Goal: Task Accomplishment & Management: Complete application form

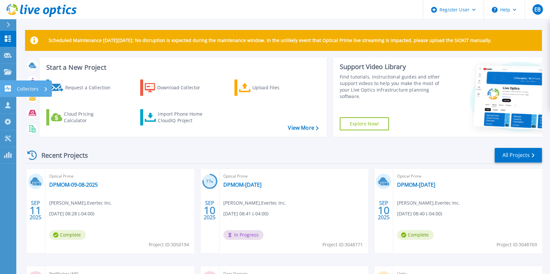
click at [23, 86] on p "Collectors" at bounding box center [28, 89] width 22 height 17
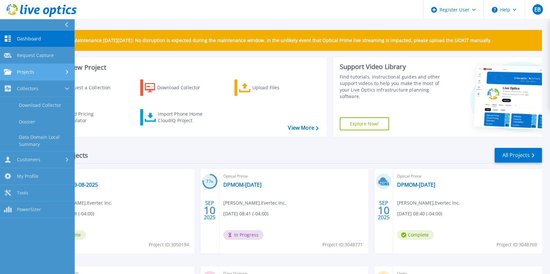
click at [35, 71] on div "Projects" at bounding box center [37, 72] width 67 height 6
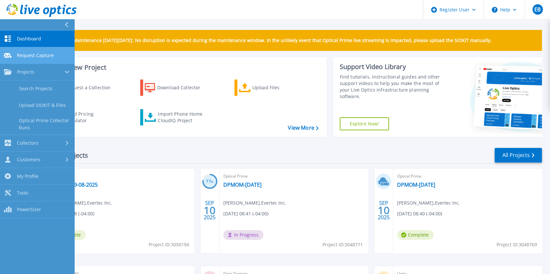
click at [42, 56] on span "Request Capture" at bounding box center [35, 55] width 37 height 6
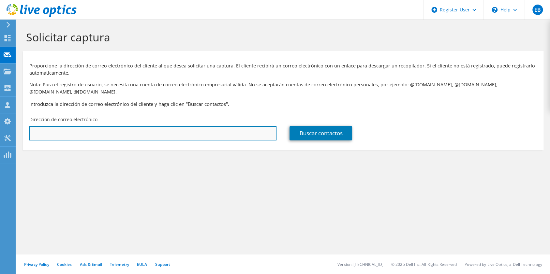
click at [59, 129] on input "text" at bounding box center [152, 133] width 247 height 14
paste input "lfranciscoo@bpd.com.do"
type input "lfranciscoo@bpd.com.do"
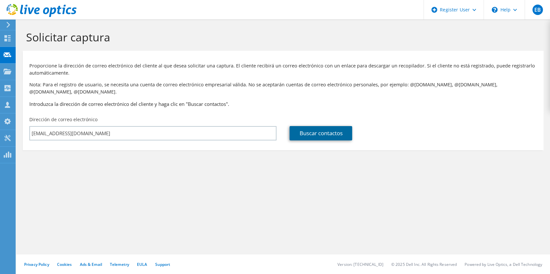
click at [326, 126] on link "Buscar contactos" at bounding box center [321, 133] width 63 height 14
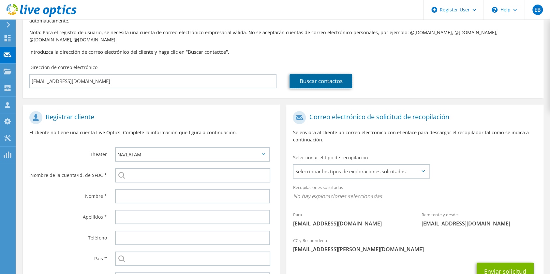
scroll to position [52, 0]
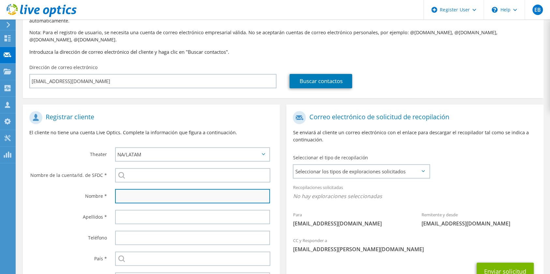
click at [143, 191] on input "text" at bounding box center [192, 196] width 155 height 14
click at [148, 191] on input "Liv" at bounding box center [192, 196] width 155 height 14
type input "Livingsthon"
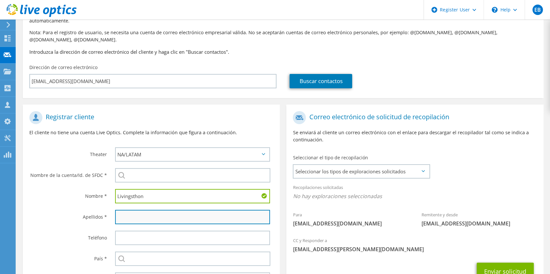
click at [130, 213] on input "text" at bounding box center [192, 217] width 155 height 14
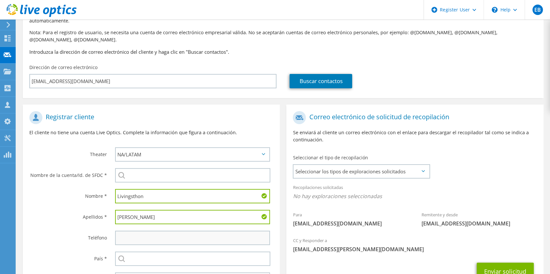
type input "Francisco"
click at [132, 233] on input "text" at bounding box center [192, 238] width 155 height 14
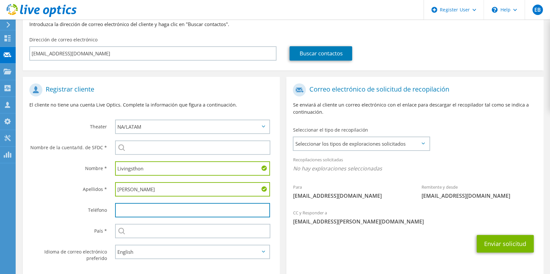
scroll to position [111, 0]
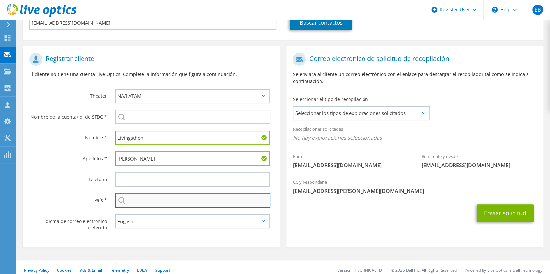
click at [147, 196] on input "text" at bounding box center [193, 200] width 156 height 14
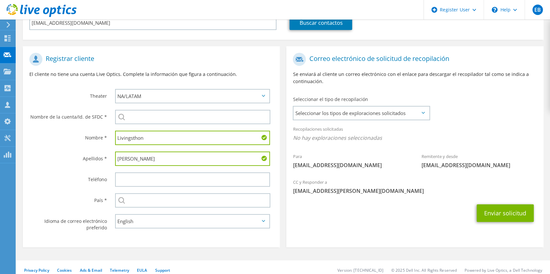
click at [63, 181] on div "Teléfono" at bounding box center [66, 179] width 86 height 20
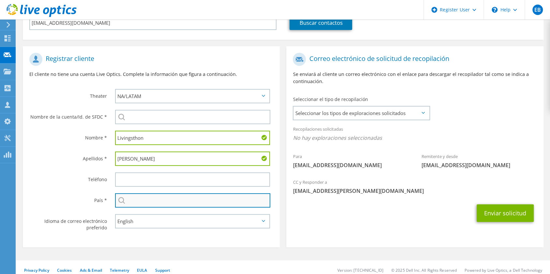
click at [144, 193] on input "text" at bounding box center [193, 200] width 156 height 14
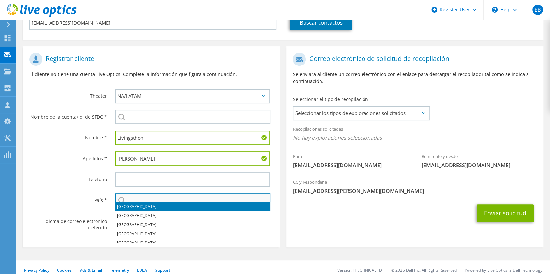
type input "D"
type input "R"
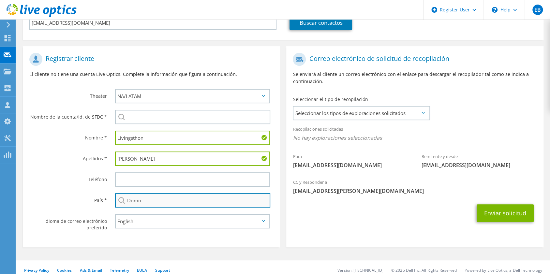
click at [144, 193] on input "Domn" at bounding box center [193, 200] width 156 height 14
click at [144, 194] on input "Domn" at bounding box center [193, 200] width 156 height 14
click at [164, 198] on input "Domn" at bounding box center [193, 200] width 156 height 14
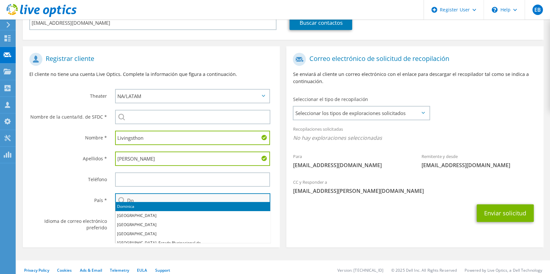
type input "D"
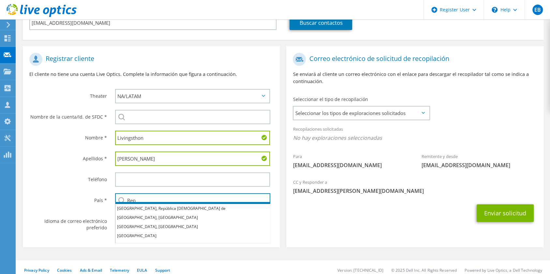
scroll to position [0, 0]
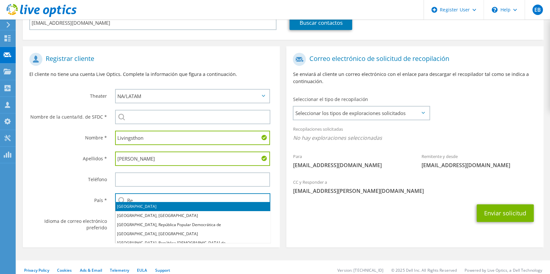
type input "R"
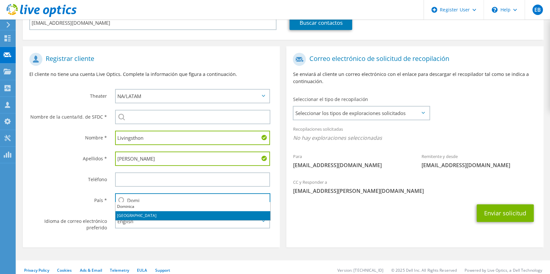
click at [162, 216] on li "República Dominicana" at bounding box center [192, 215] width 155 height 9
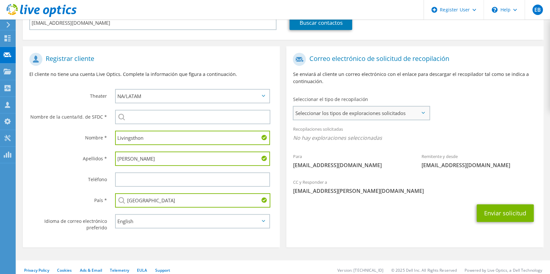
type input "República Dominicana"
click at [416, 107] on span "Seleccionar los tipos de exploraciones solicitados" at bounding box center [361, 113] width 136 height 13
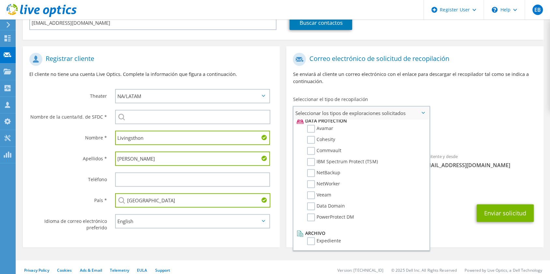
scroll to position [288, 0]
click at [313, 236] on label "Expediente" at bounding box center [324, 240] width 34 height 8
click at [0, 0] on input "Expediente" at bounding box center [0, 0] width 0 height 0
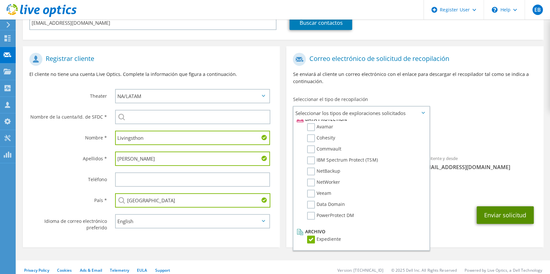
click at [509, 206] on button "Enviar solicitud" at bounding box center [505, 215] width 57 height 18
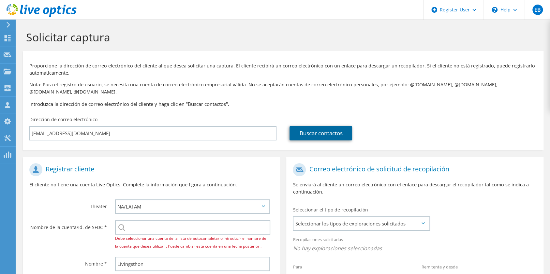
click at [322, 127] on link "Buscar contactos" at bounding box center [321, 133] width 63 height 14
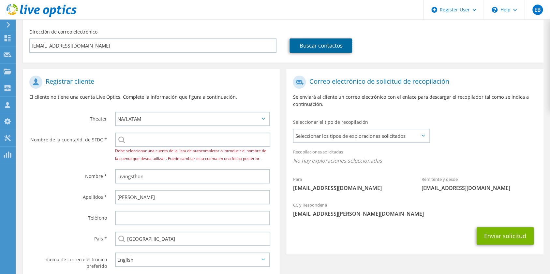
scroll to position [87, 0]
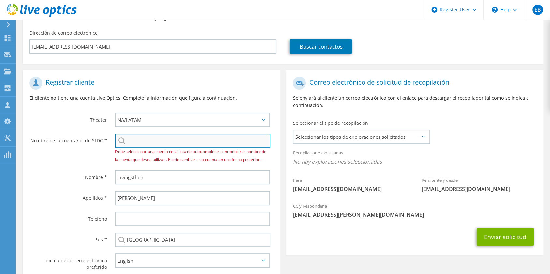
click at [174, 134] on input "search" at bounding box center [193, 141] width 156 height 14
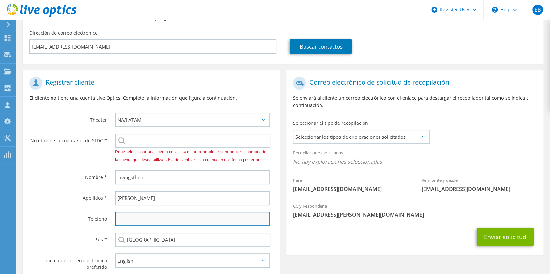
click at [150, 214] on input "text" at bounding box center [192, 219] width 155 height 14
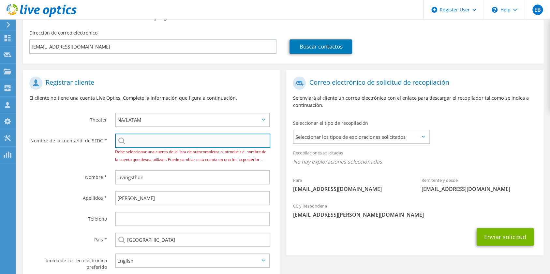
click at [132, 134] on input "search" at bounding box center [193, 141] width 156 height 14
click at [161, 137] on input "search" at bounding box center [193, 141] width 156 height 14
click at [132, 134] on input "search" at bounding box center [193, 141] width 156 height 14
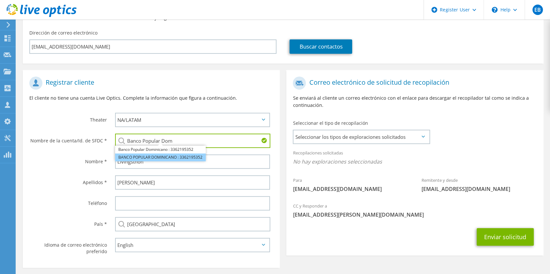
click at [138, 154] on li "BANCO POPULAR DOMINICANO : 3362195352" at bounding box center [160, 158] width 91 height 8
type input "BANCO POPULAR DOMINICANO : 3362195352"
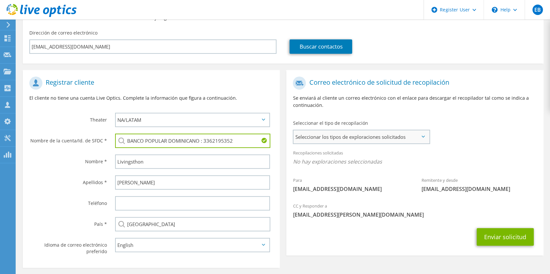
click at [423, 130] on span "Seleccionar los tipos de exploraciones solicitados" at bounding box center [361, 136] width 136 height 13
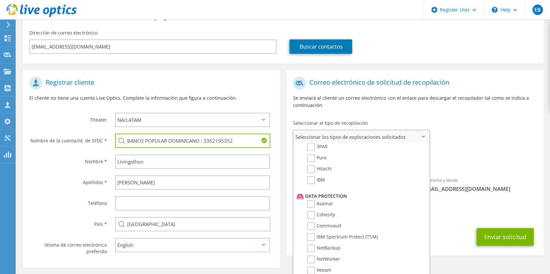
scroll to position [288, 0]
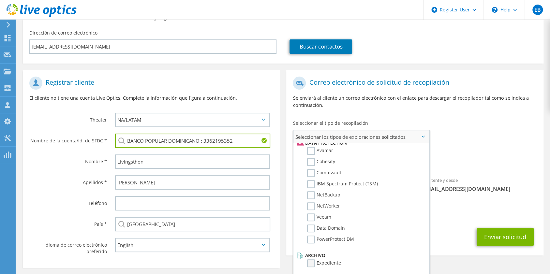
click at [313, 260] on label "Expediente" at bounding box center [324, 264] width 34 height 8
click at [0, 0] on input "Expediente" at bounding box center [0, 0] width 0 height 0
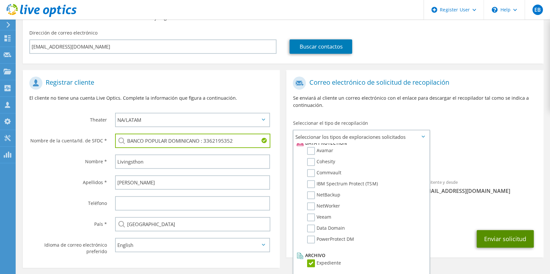
click at [515, 230] on button "Enviar solicitud" at bounding box center [505, 239] width 57 height 18
